Goal: Task Accomplishment & Management: Use online tool/utility

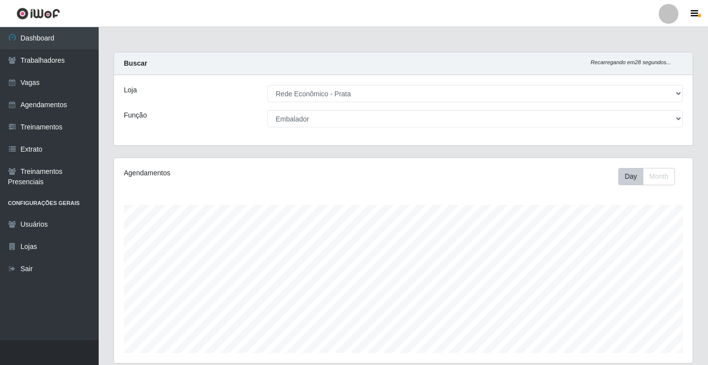
select select "192"
select select "1"
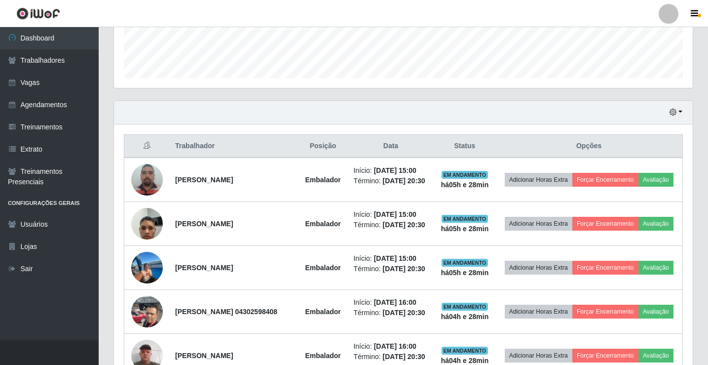
scroll to position [345, 0]
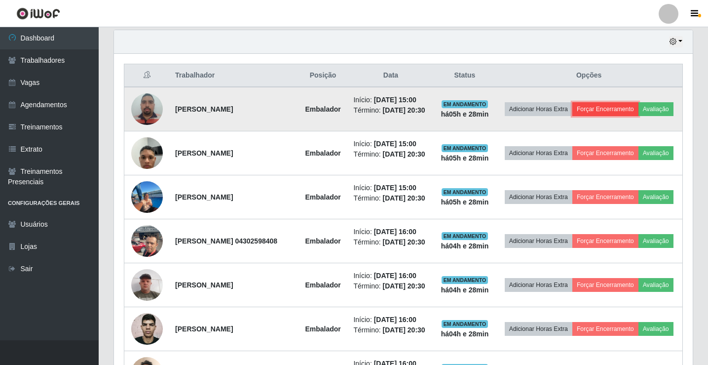
click at [618, 105] on button "Forçar Encerramento" at bounding box center [605, 109] width 66 height 14
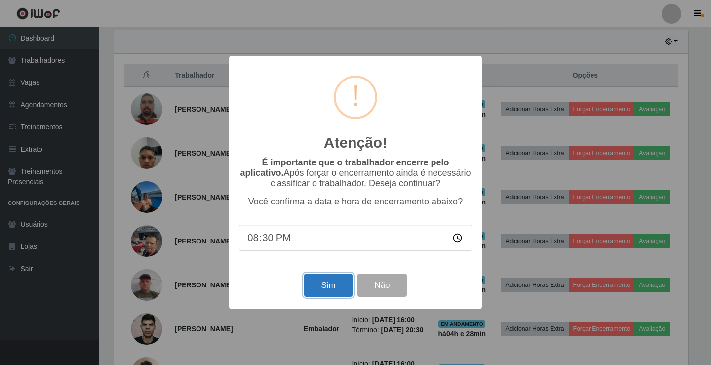
click at [325, 289] on button "Sim" at bounding box center [328, 284] width 48 height 23
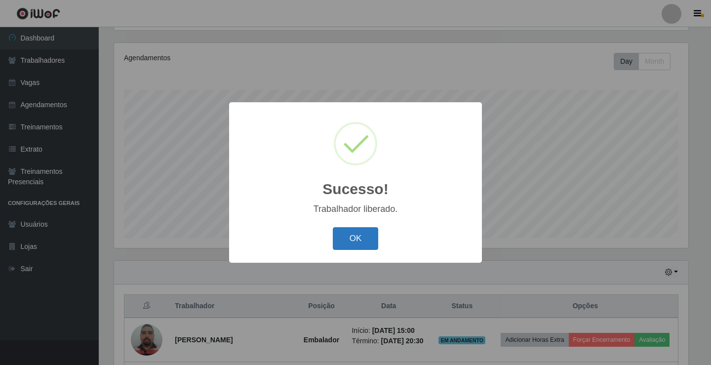
click at [371, 242] on button "OK" at bounding box center [356, 238] width 46 height 23
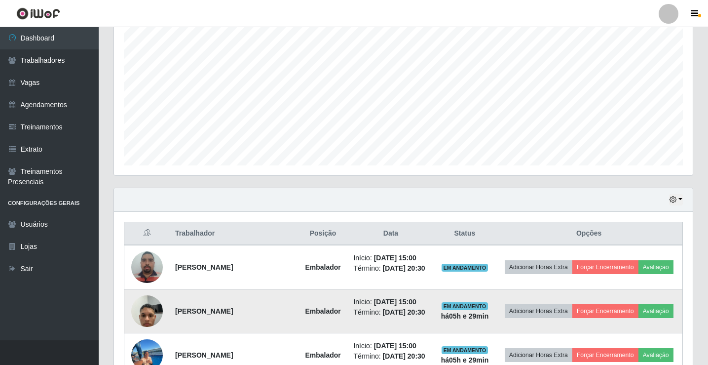
scroll to position [263, 0]
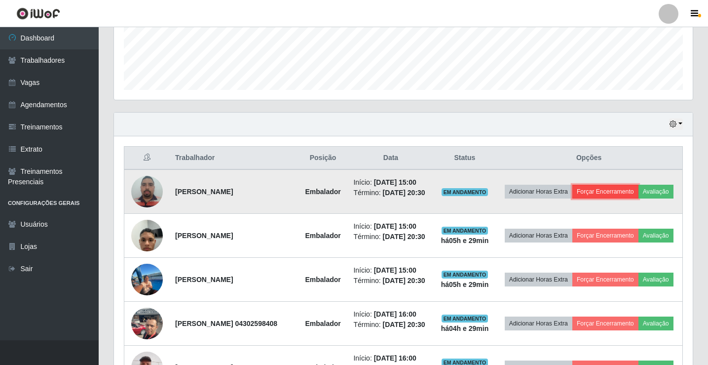
click at [638, 189] on button "Forçar Encerramento" at bounding box center [605, 192] width 66 height 14
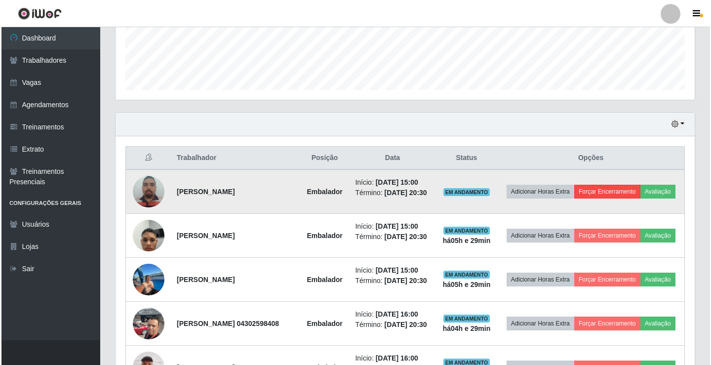
scroll to position [205, 574]
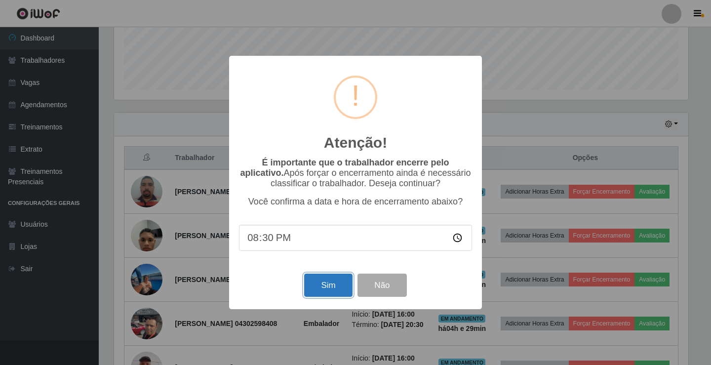
drag, startPoint x: 339, startPoint y: 289, endPoint x: 334, endPoint y: 291, distance: 6.1
click at [339, 290] on button "Sim" at bounding box center [328, 284] width 48 height 23
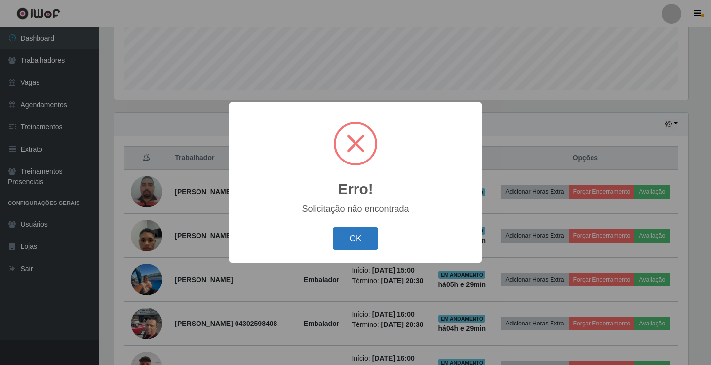
click at [359, 242] on button "OK" at bounding box center [356, 238] width 46 height 23
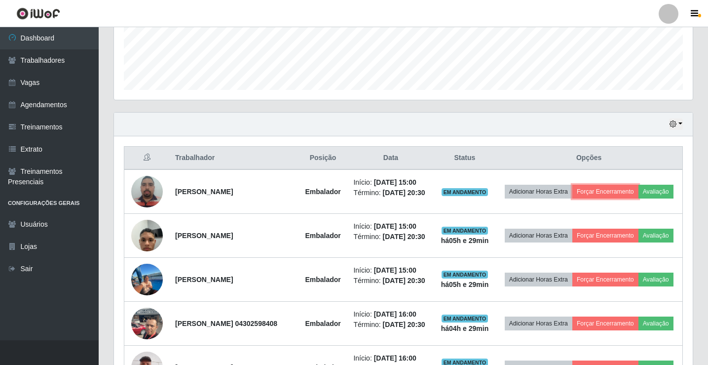
scroll to position [460, 0]
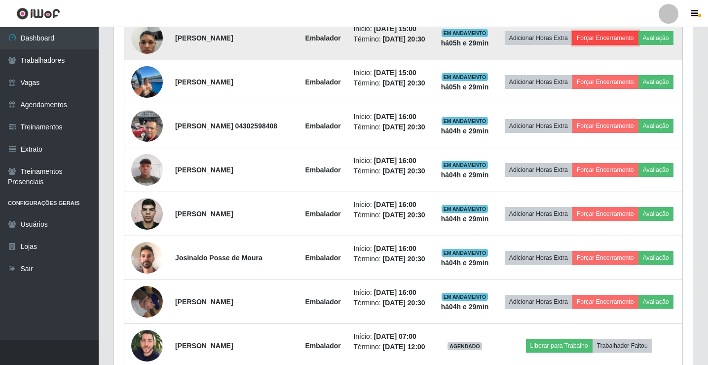
click at [625, 37] on button "Forçar Encerramento" at bounding box center [605, 38] width 66 height 14
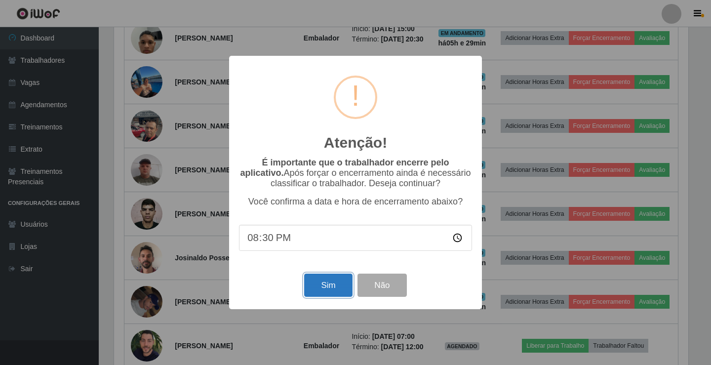
click at [323, 289] on button "Sim" at bounding box center [328, 284] width 48 height 23
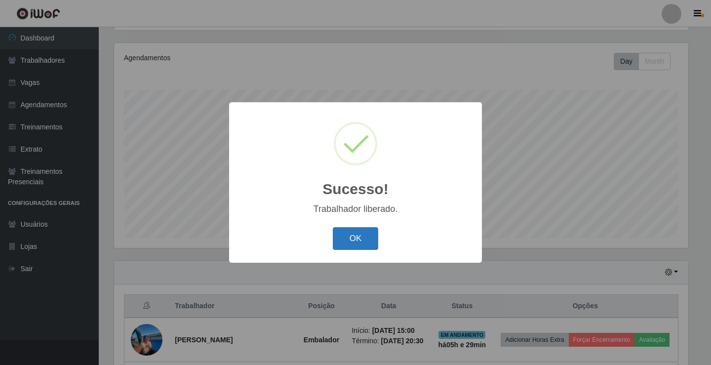
click at [362, 237] on button "OK" at bounding box center [356, 238] width 46 height 23
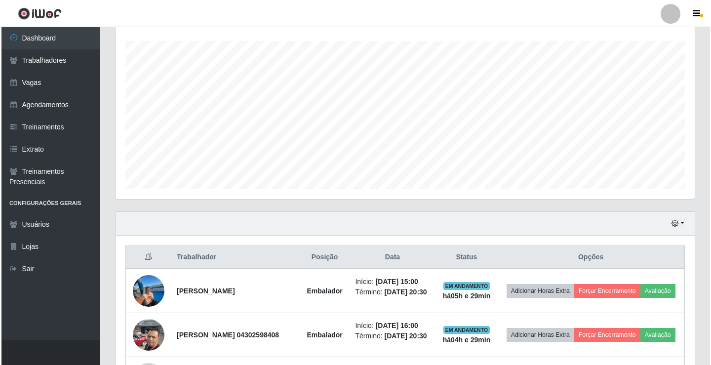
scroll to position [263, 0]
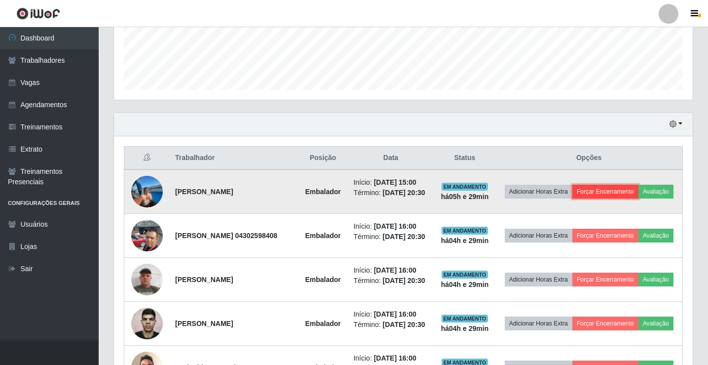
click at [621, 186] on button "Forçar Encerramento" at bounding box center [605, 192] width 66 height 14
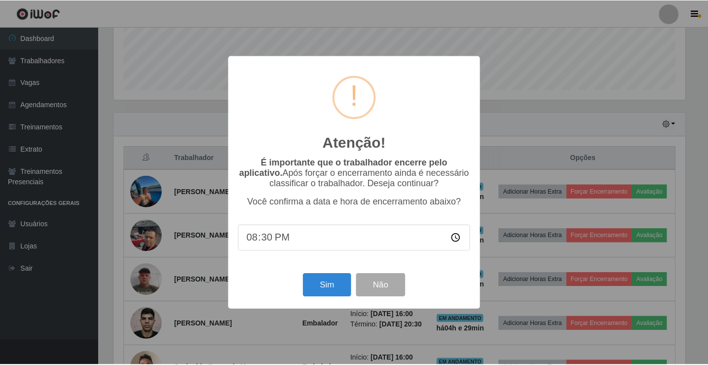
scroll to position [205, 574]
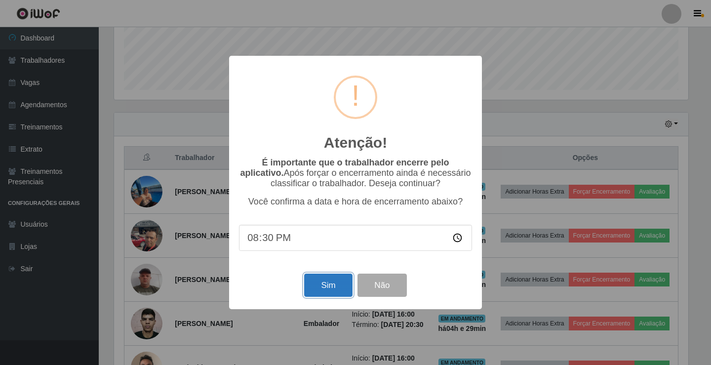
click at [333, 288] on button "Sim" at bounding box center [328, 284] width 48 height 23
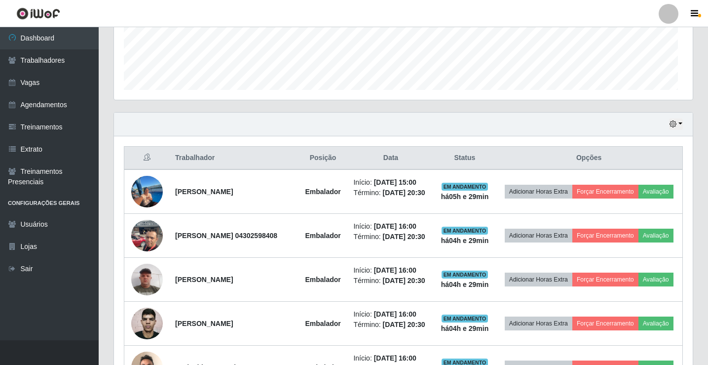
scroll to position [0, 0]
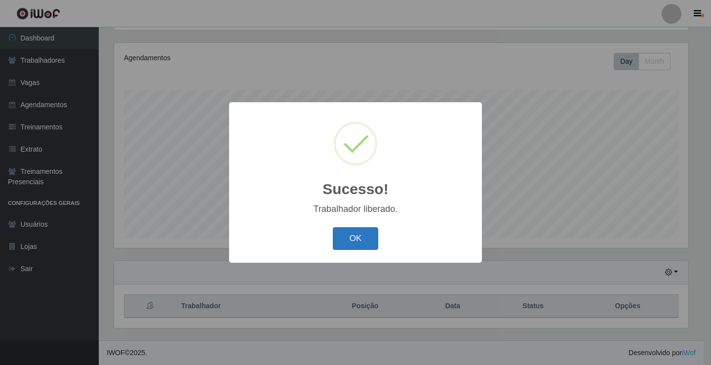
click at [337, 236] on button "OK" at bounding box center [356, 238] width 46 height 23
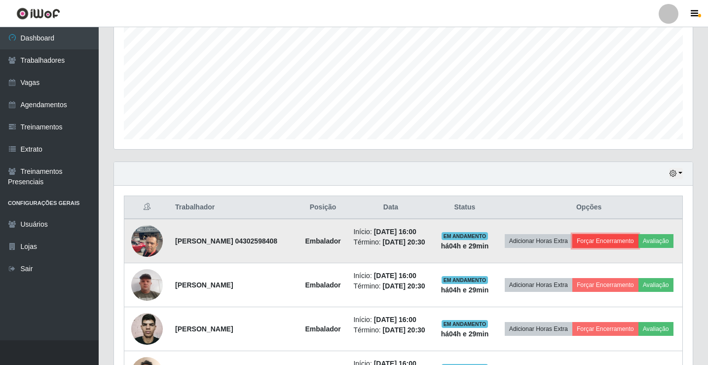
click at [633, 237] on button "Forçar Encerramento" at bounding box center [605, 241] width 66 height 14
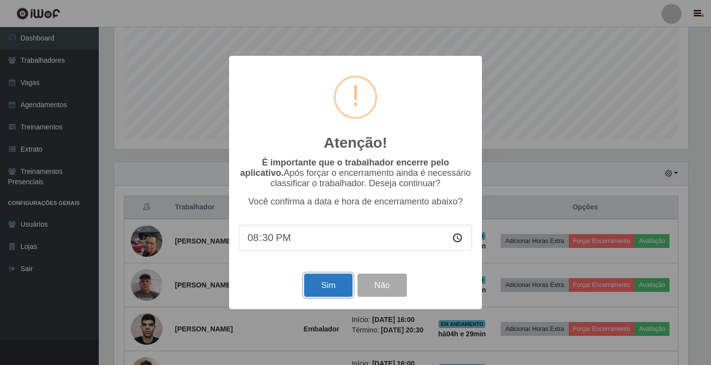
click at [325, 280] on button "Sim" at bounding box center [328, 284] width 48 height 23
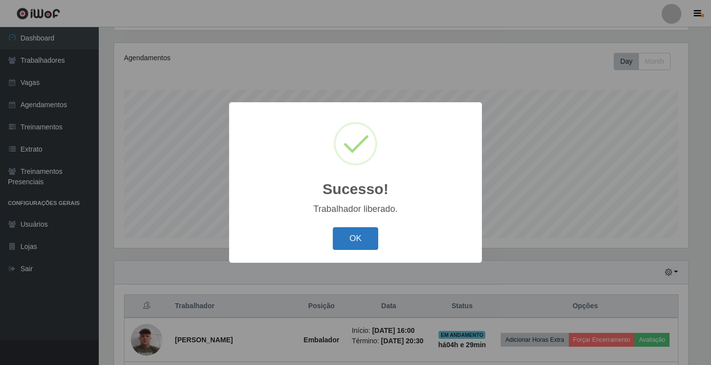
click at [344, 235] on button "OK" at bounding box center [356, 238] width 46 height 23
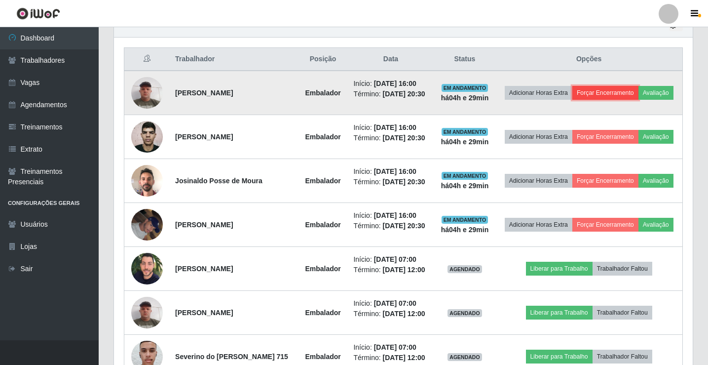
click at [609, 90] on button "Forçar Encerramento" at bounding box center [605, 93] width 66 height 14
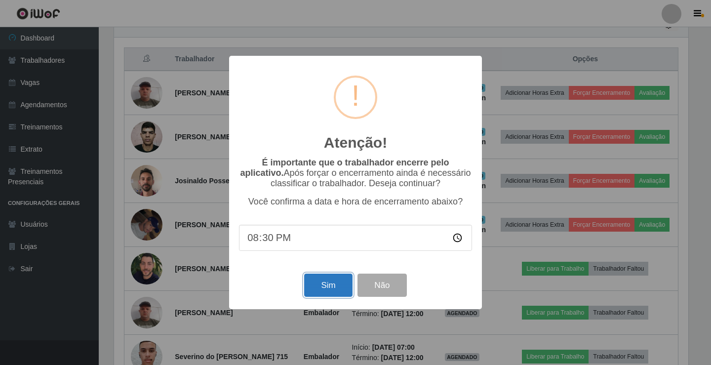
click at [336, 284] on button "Sim" at bounding box center [328, 284] width 48 height 23
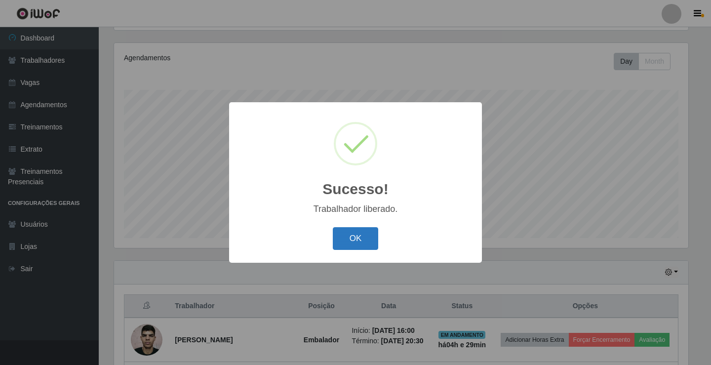
click at [344, 250] on button "OK" at bounding box center [356, 238] width 46 height 23
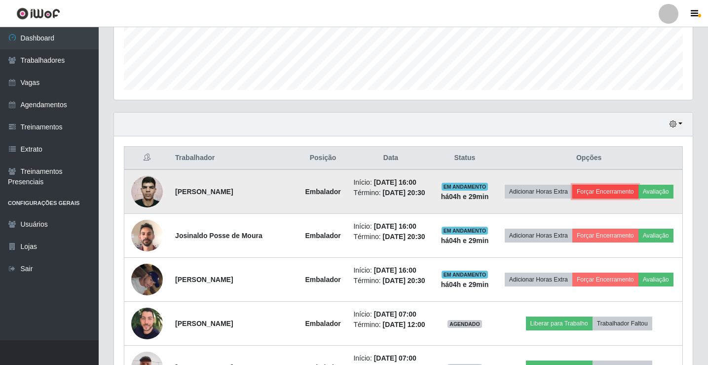
click at [638, 185] on button "Forçar Encerramento" at bounding box center [605, 192] width 66 height 14
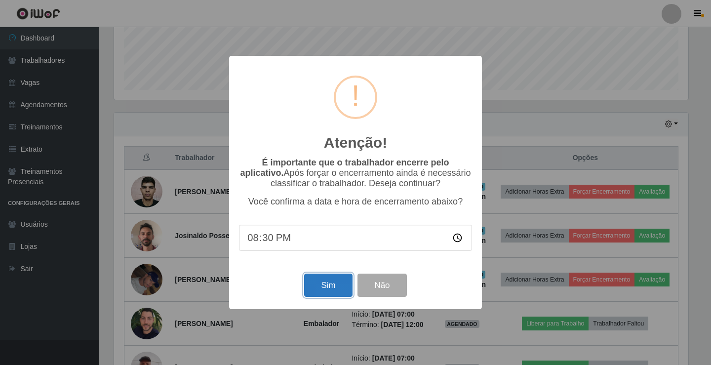
click at [338, 286] on button "Sim" at bounding box center [328, 284] width 48 height 23
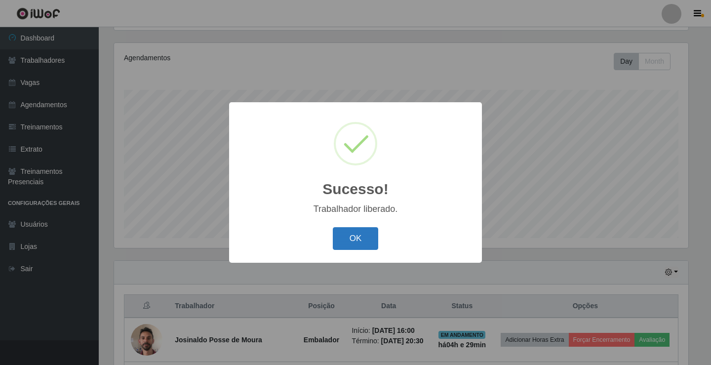
click at [376, 241] on button "OK" at bounding box center [356, 238] width 46 height 23
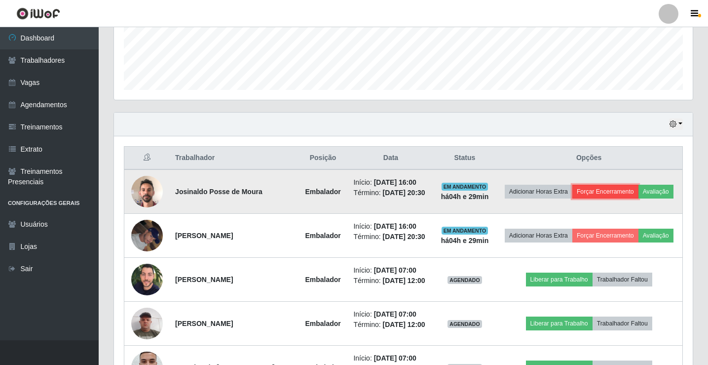
click at [619, 186] on button "Forçar Encerramento" at bounding box center [605, 192] width 66 height 14
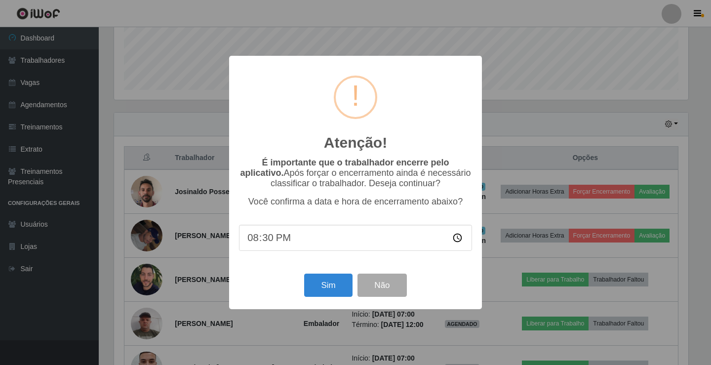
click at [297, 288] on div "Sim Não" at bounding box center [355, 285] width 233 height 28
click at [311, 284] on button "Sim" at bounding box center [328, 284] width 48 height 23
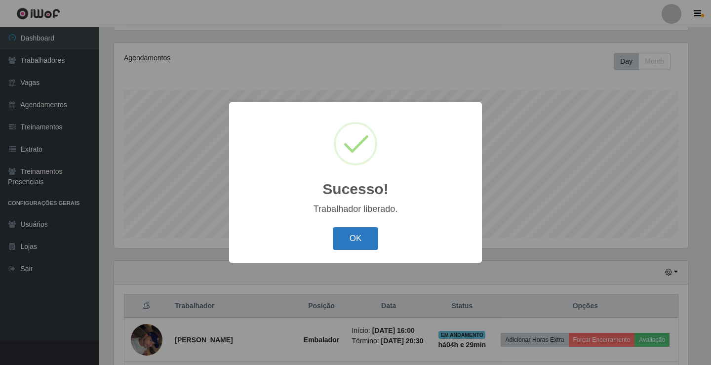
click at [337, 239] on button "OK" at bounding box center [356, 238] width 46 height 23
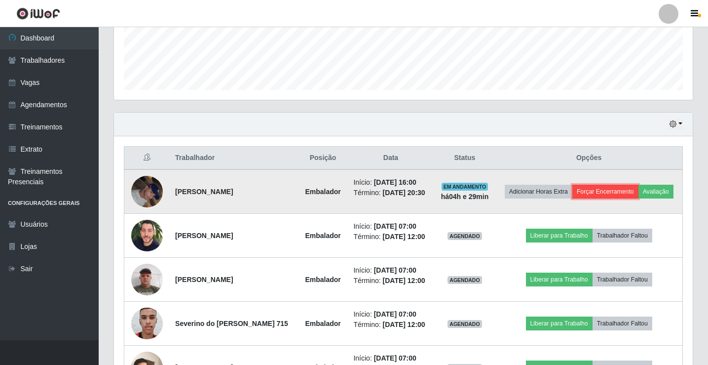
click at [611, 185] on button "Forçar Encerramento" at bounding box center [605, 192] width 66 height 14
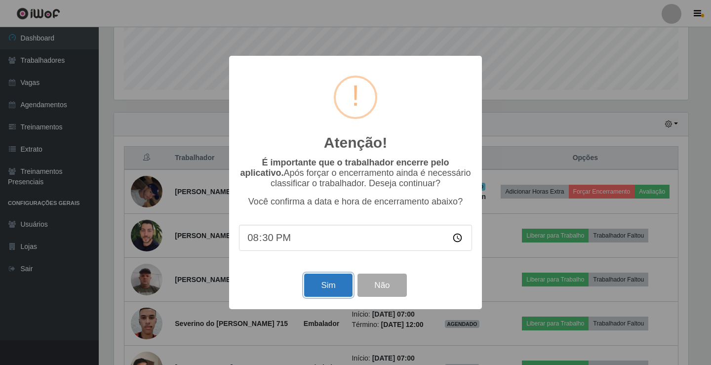
click at [325, 289] on button "Sim" at bounding box center [328, 284] width 48 height 23
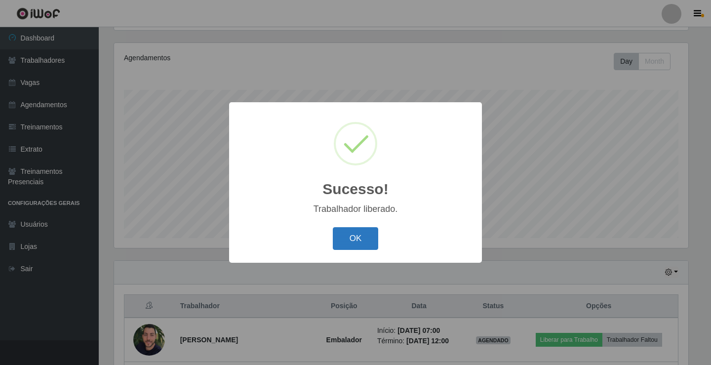
click at [363, 231] on button "OK" at bounding box center [356, 238] width 46 height 23
